Goal: Navigation & Orientation: Find specific page/section

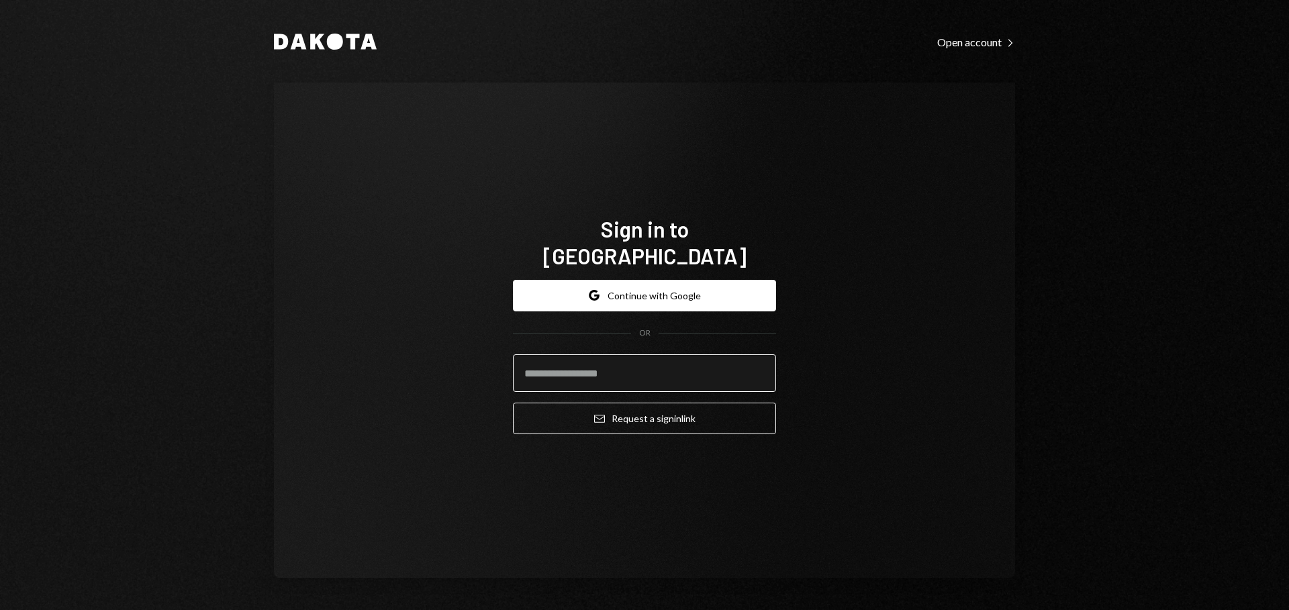
click at [664, 362] on input "email" at bounding box center [644, 373] width 263 height 38
type input "**********"
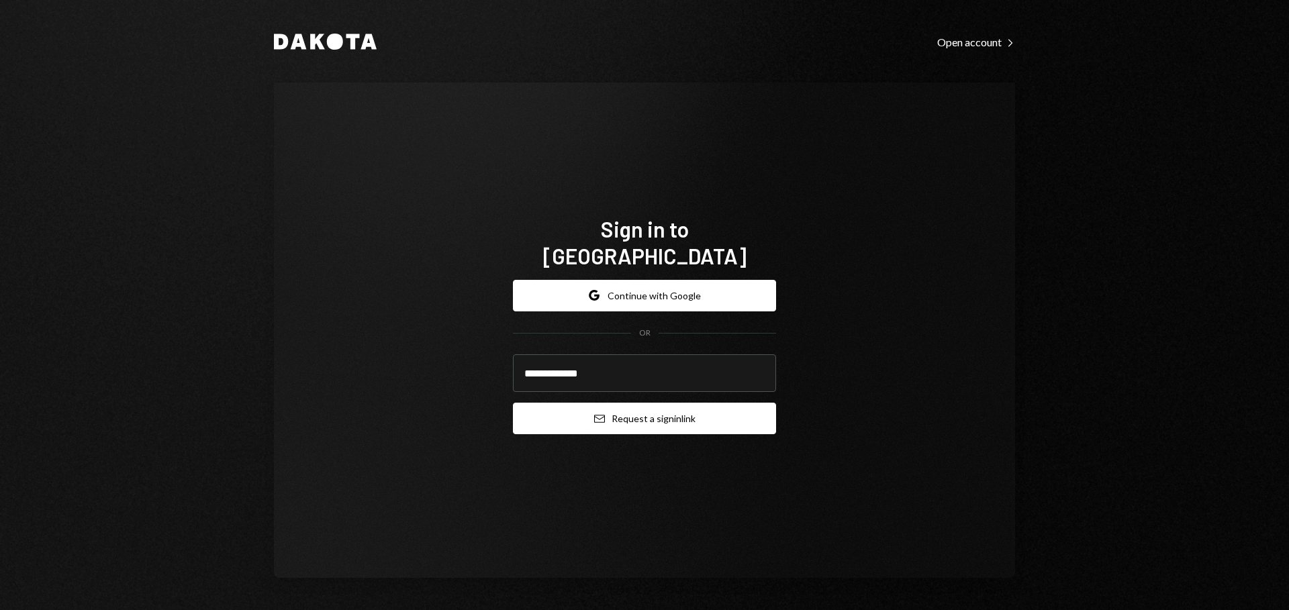
click at [639, 406] on button "Email Request a sign in link" at bounding box center [644, 419] width 263 height 32
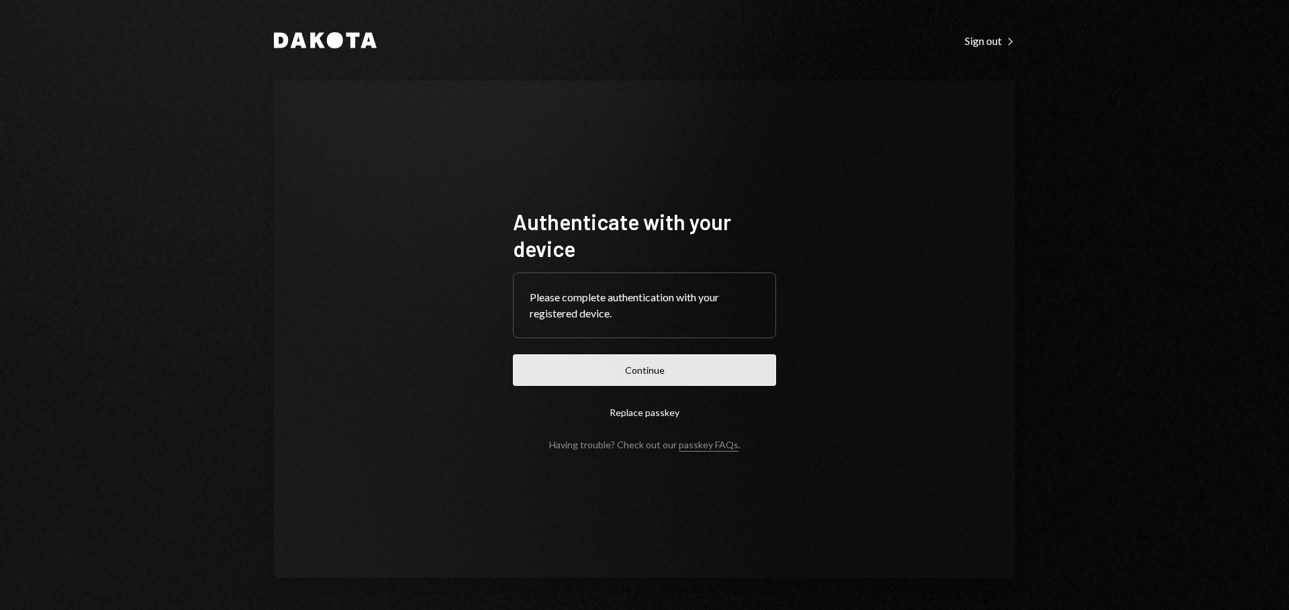
drag, startPoint x: 564, startPoint y: 349, endPoint x: 573, endPoint y: 368, distance: 20.7
click at [564, 349] on form "Authenticate with your device Please complete authentication with your register…" at bounding box center [644, 329] width 263 height 242
click at [573, 370] on button "Continue" at bounding box center [644, 370] width 263 height 32
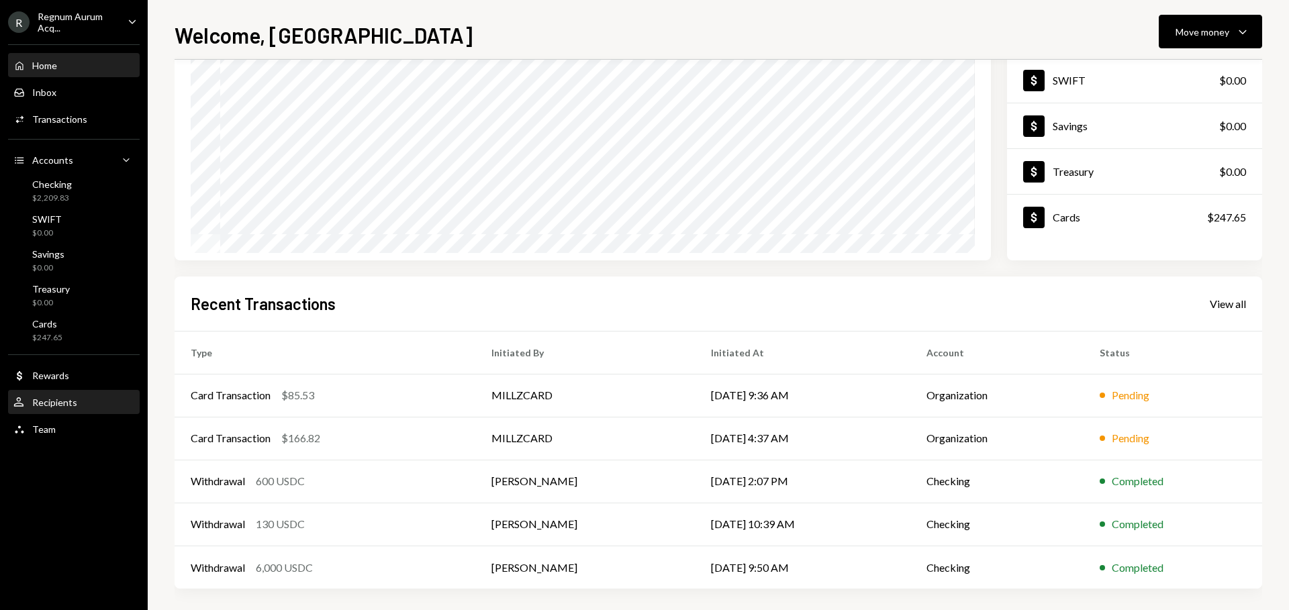
scroll to position [129, 0]
click at [66, 444] on div "R Regnum Aurum Acq... Caret Down Home Home Inbox Inbox Activities Transactions …" at bounding box center [74, 305] width 148 height 610
click at [65, 437] on div "Team Team" at bounding box center [73, 429] width 121 height 23
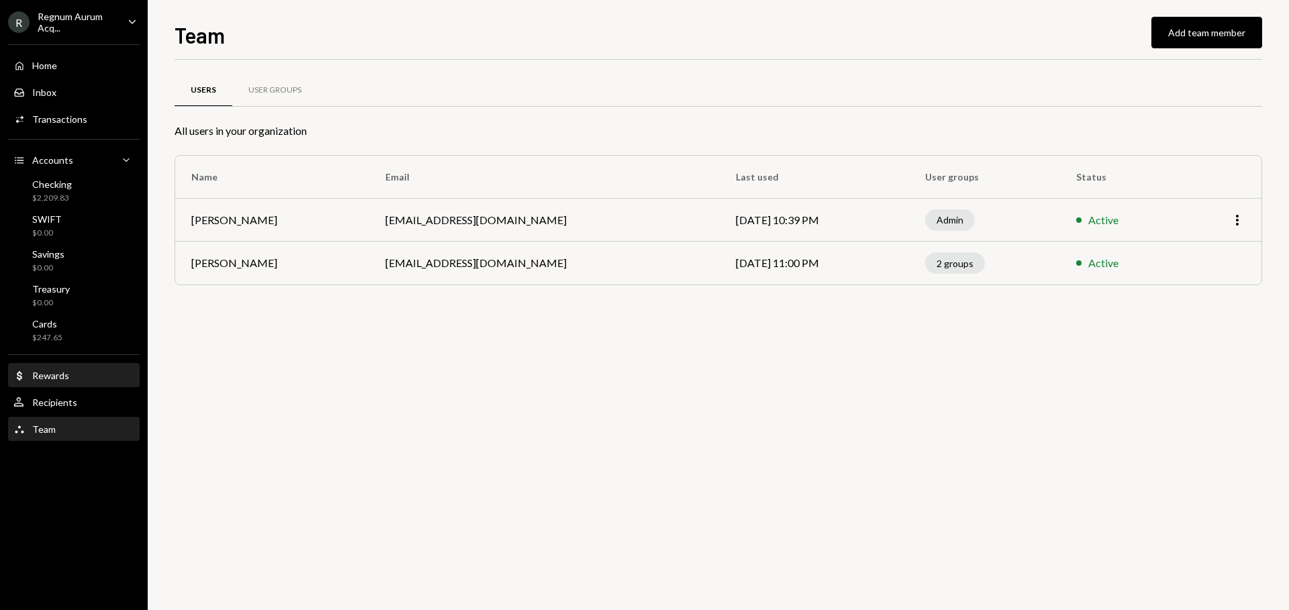
click at [64, 380] on div "Rewards" at bounding box center [50, 375] width 37 height 11
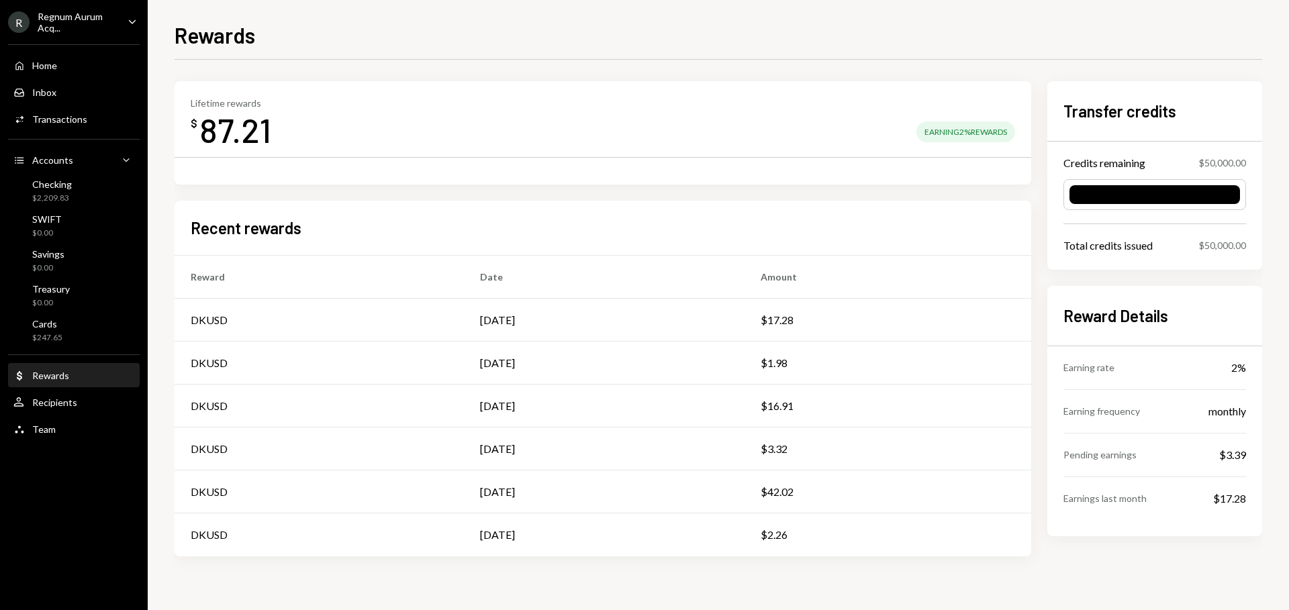
click at [1118, 192] on div at bounding box center [1154, 194] width 171 height 19
click at [1237, 248] on div "$50,000.00" at bounding box center [1222, 245] width 47 height 14
click at [1181, 256] on div "Transfer credits Credits remaining $50,000.00 Total credits issued $50,000.00" at bounding box center [1154, 175] width 215 height 189
click at [61, 58] on div "Home Home" at bounding box center [73, 65] width 121 height 23
